Goal: Task Accomplishment & Management: Manage account settings

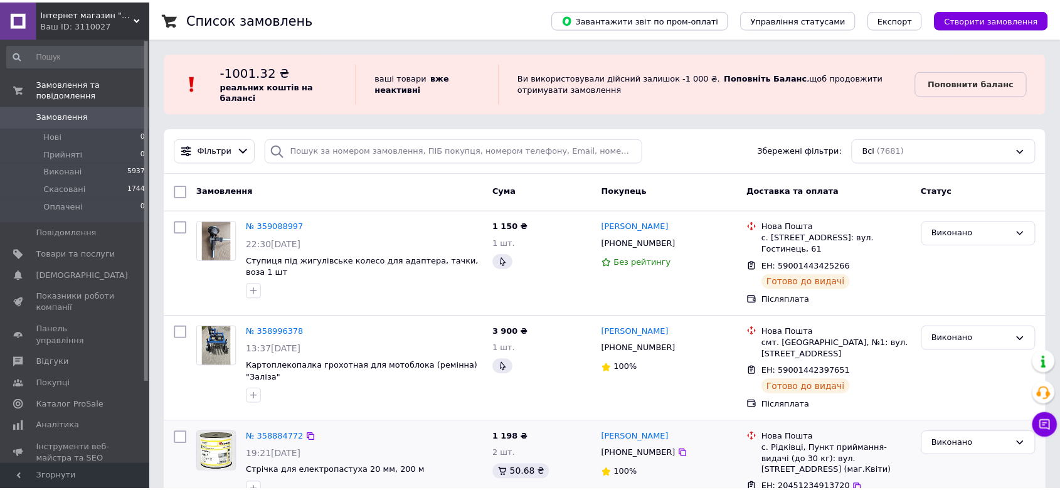
scroll to position [209, 0]
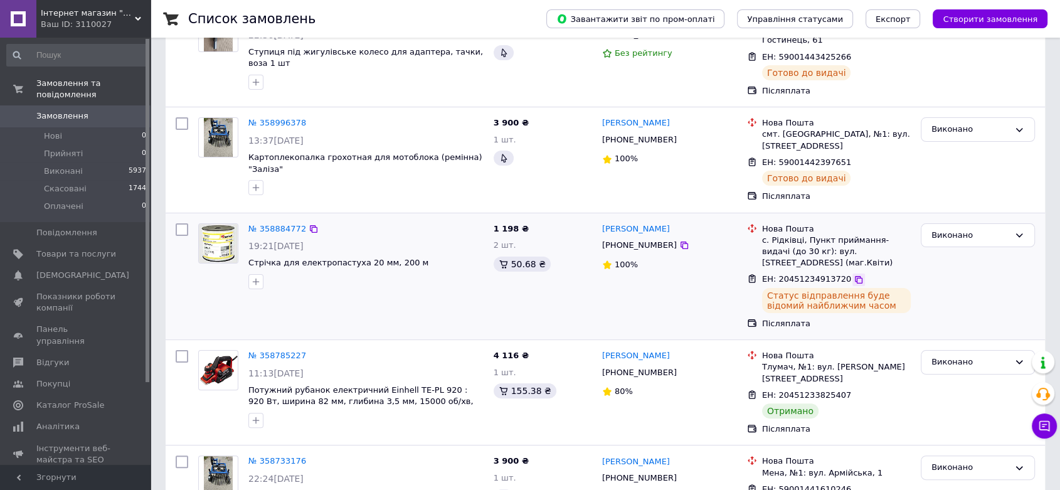
click at [854, 275] on icon at bounding box center [859, 280] width 10 height 10
click at [67, 110] on span "Замовлення" at bounding box center [62, 115] width 52 height 11
click at [92, 113] on link "Замовлення 0" at bounding box center [77, 115] width 154 height 21
click at [75, 110] on span "Замовлення" at bounding box center [62, 115] width 52 height 11
